Goal: Find contact information: Find contact information

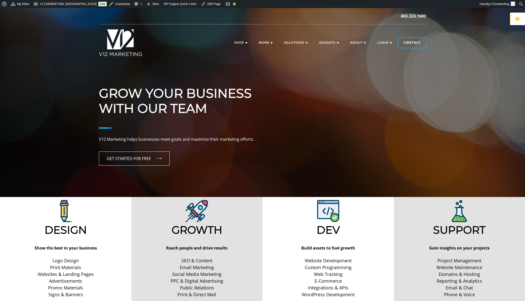
click at [420, 44] on link "Contact" at bounding box center [411, 43] width 27 height 10
click at [162, 140] on p "V12 Marketing helps businesses meet goals and maximize their marketing efforts." at bounding box center [262, 139] width 327 height 7
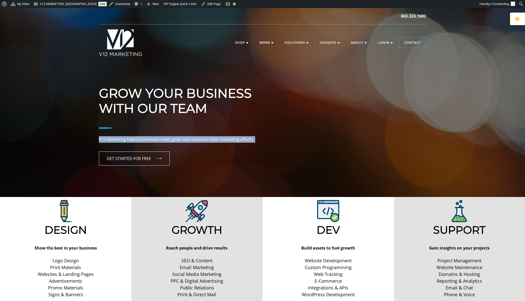
click at [162, 140] on p "V12 Marketing helps businesses meet goals and maximize their marketing efforts." at bounding box center [262, 139] width 327 height 7
copy div "V12 Marketing helps businesses meet goals and maximize their marketing efforts."
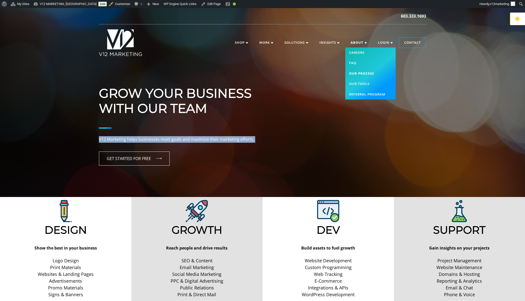
click at [364, 73] on link "Our Process" at bounding box center [370, 73] width 50 height 11
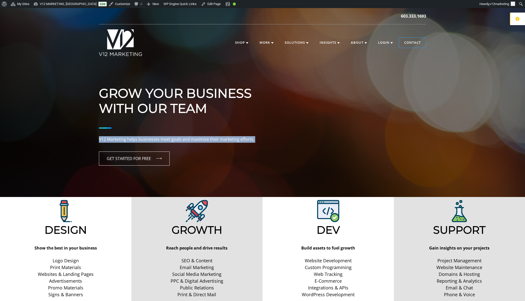
click at [76, 66] on div "Grow Your Business With Our Team V12 Marketing helps businesses meet goals and …" at bounding box center [262, 102] width 525 height 189
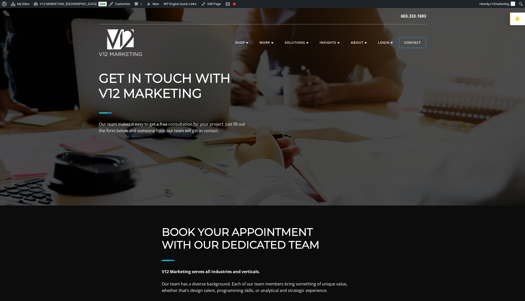
click at [408, 37] on div "V12 MARKETING, Concord NH V12 MARKETING | Digital Marketing Agency in Concord, …" at bounding box center [262, 42] width 327 height 37
click at [409, 41] on link "Contact" at bounding box center [411, 43] width 27 height 10
